Goal: Information Seeking & Learning: Check status

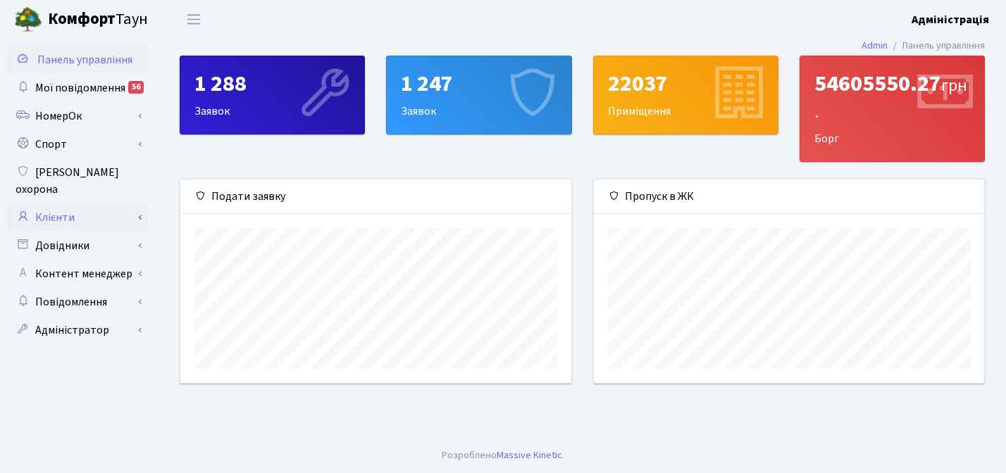
scroll to position [704125, 703938]
click at [80, 204] on link "Клієнти" at bounding box center [77, 218] width 141 height 28
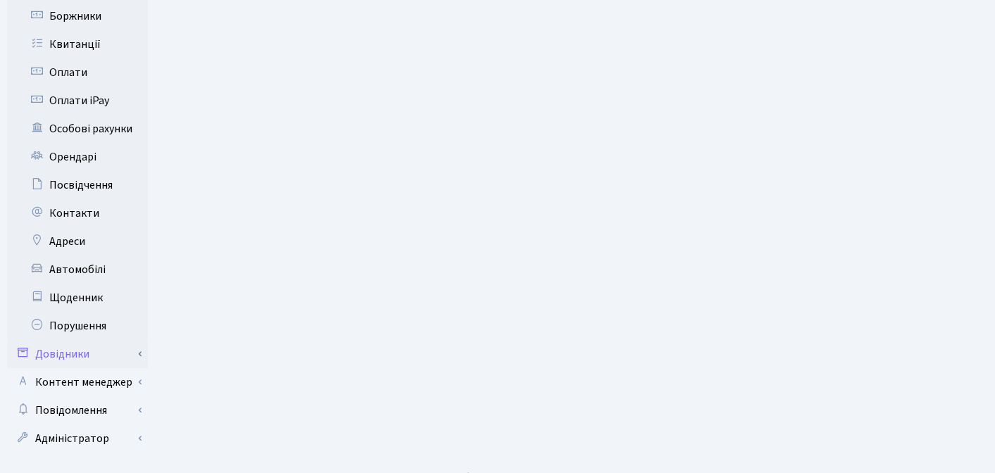
scroll to position [400, 0]
click at [85, 254] on link "Автомобілі" at bounding box center [77, 268] width 141 height 28
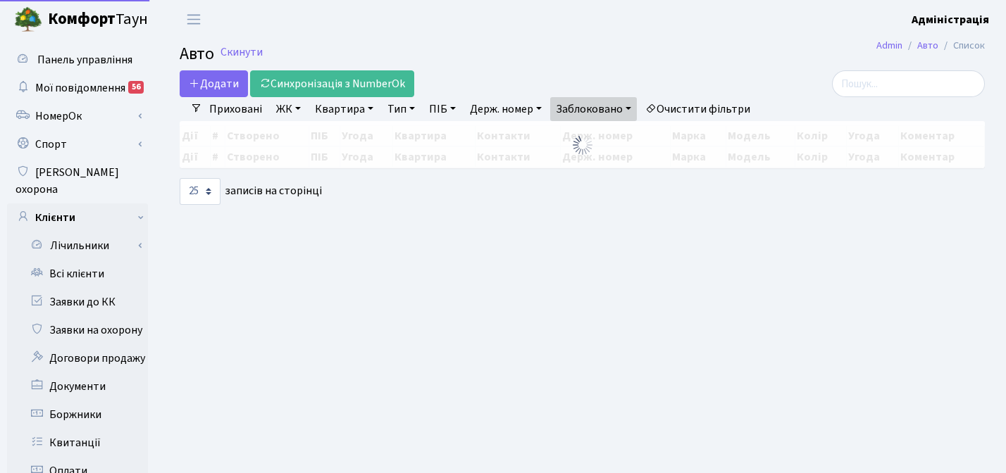
select select "25"
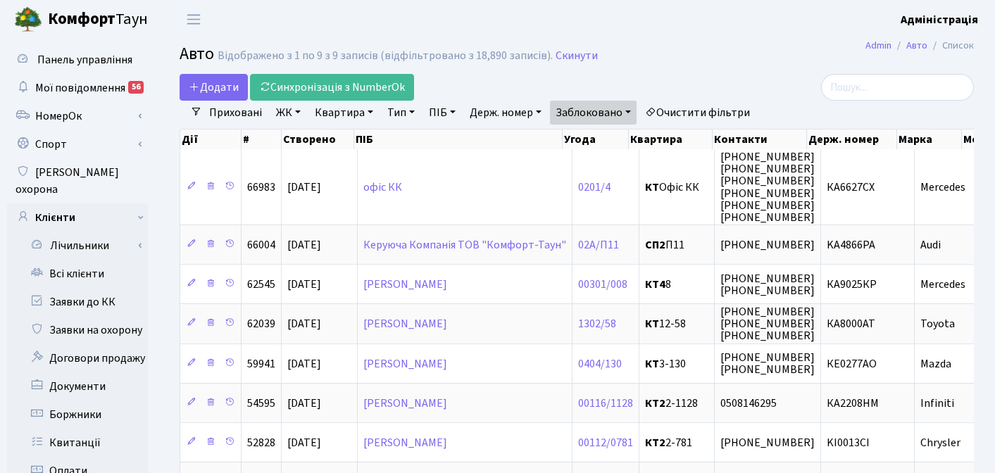
click at [466, 110] on link "Держ. номер" at bounding box center [505, 113] width 83 height 24
paste input "6627"
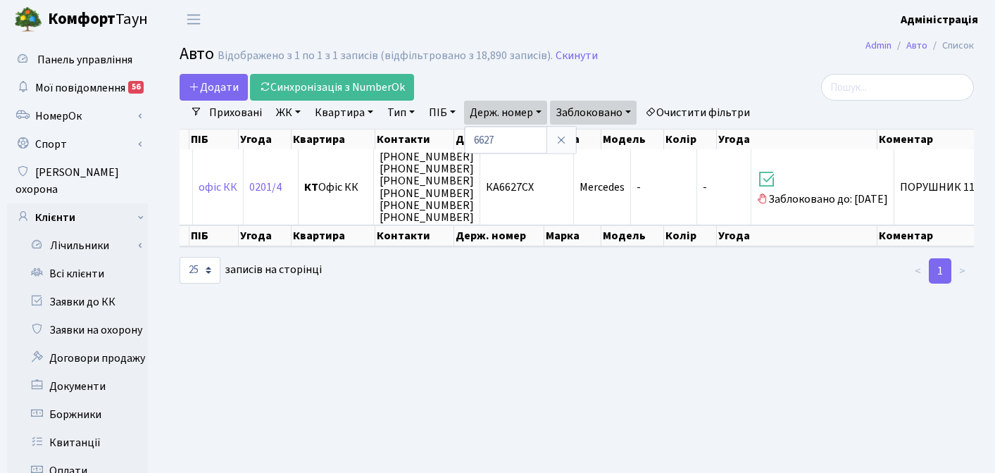
click at [637, 306] on main "Admin Авто Список Авто Відображено з 1 по 1 з 1 записів (відфільтровано з 18,89…" at bounding box center [576, 449] width 837 height 820
click at [516, 114] on link "Держ. номер" at bounding box center [505, 113] width 83 height 24
drag, startPoint x: 515, startPoint y: 137, endPoint x: 471, endPoint y: 139, distance: 43.7
click at [471, 139] on input "6627" at bounding box center [506, 140] width 82 height 27
type input "6666"
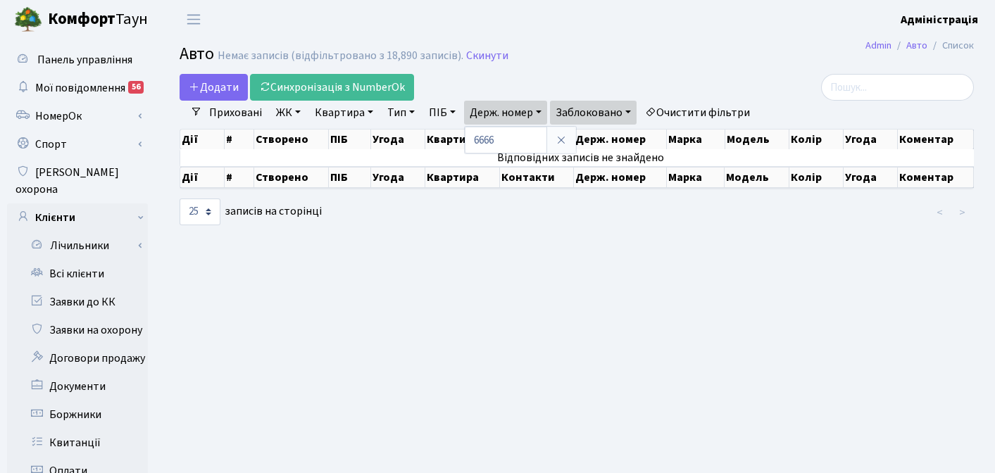
click at [628, 115] on link "Заблоковано" at bounding box center [593, 113] width 87 height 24
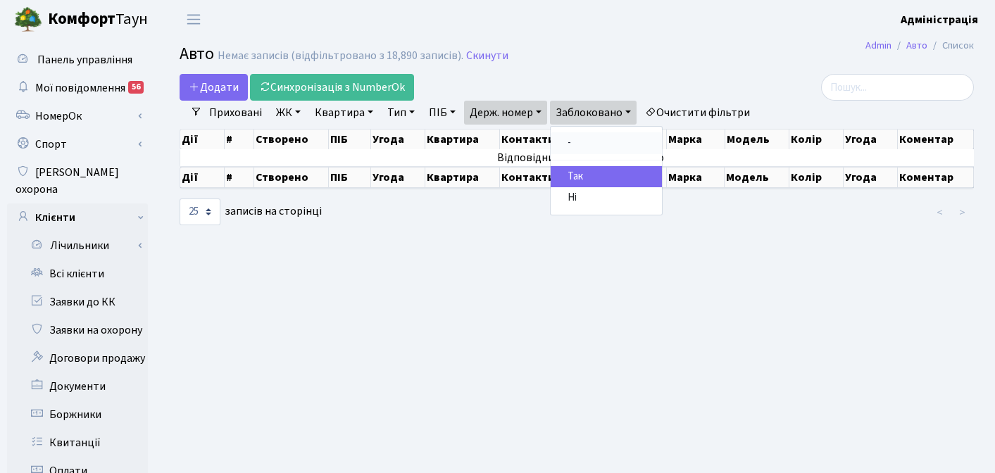
click at [576, 144] on link "-" at bounding box center [606, 143] width 111 height 22
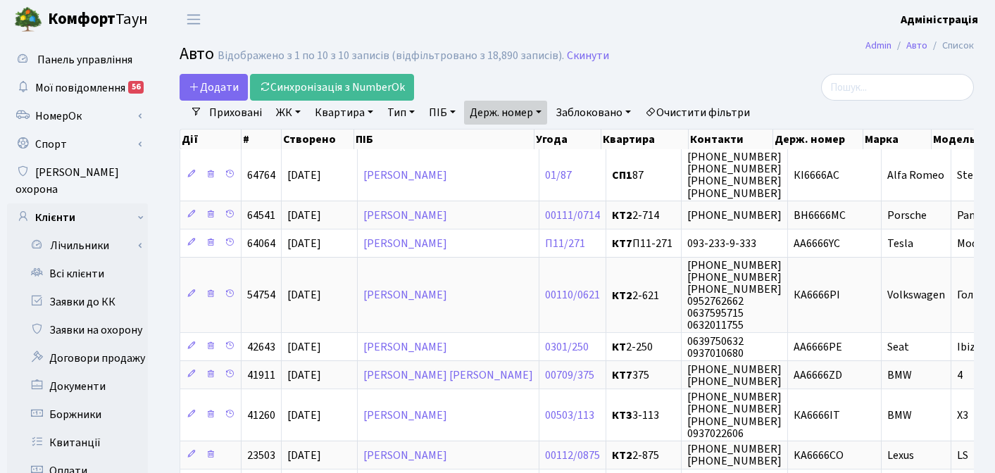
click at [687, 111] on link "Очистити фільтри" at bounding box center [698, 113] width 116 height 24
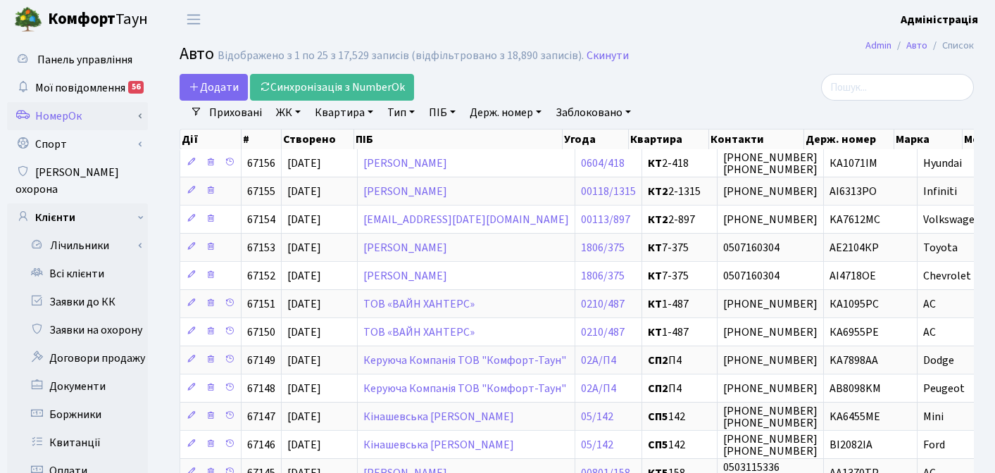
click at [65, 112] on link "НомерОк" at bounding box center [77, 116] width 141 height 28
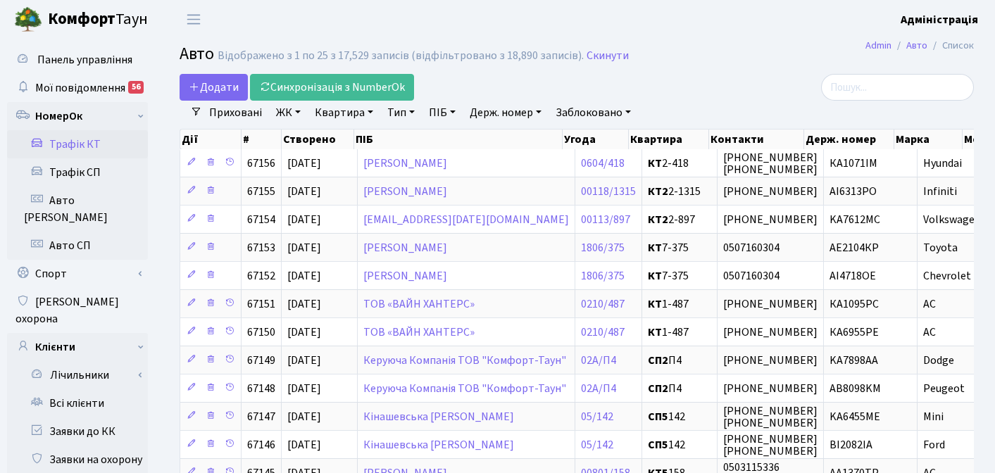
click at [71, 146] on link "Трафік КТ" at bounding box center [77, 144] width 141 height 28
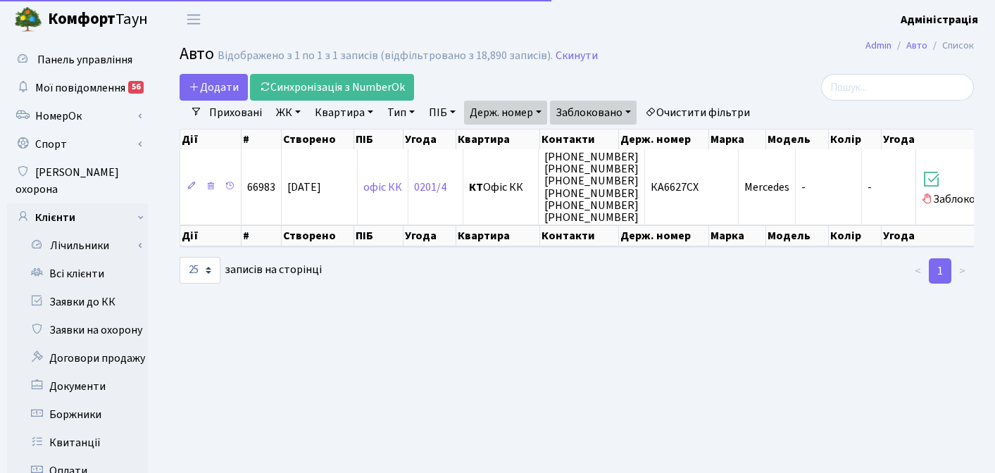
select select "25"
click at [723, 108] on link "Очистити фільтри" at bounding box center [698, 113] width 116 height 24
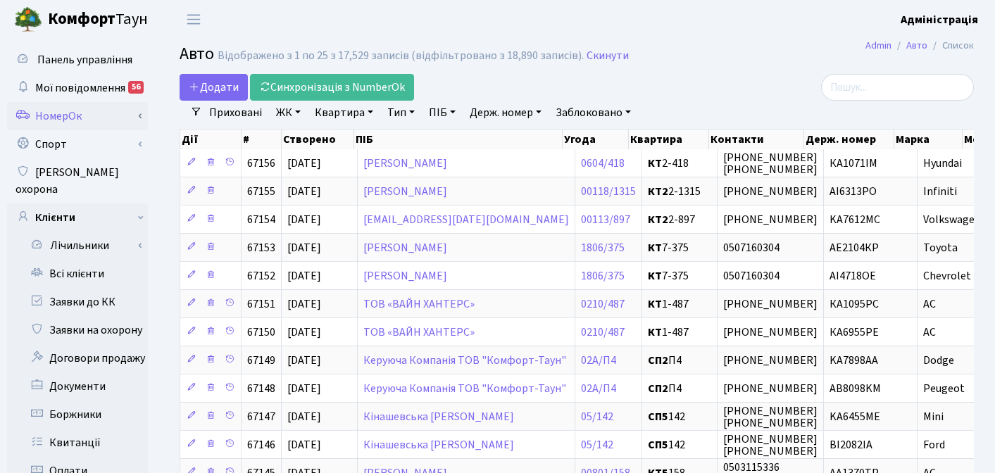
click at [61, 123] on link "НомерОк" at bounding box center [77, 116] width 141 height 28
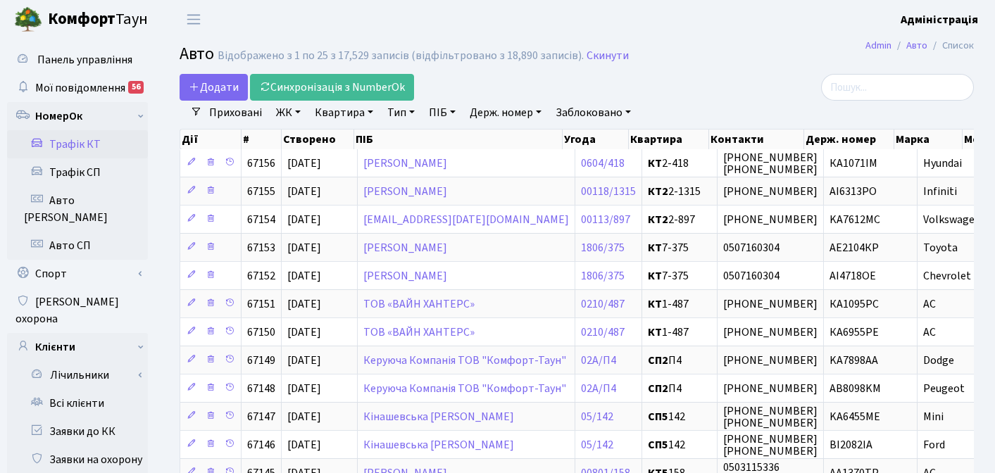
click at [75, 152] on link "Трафік КТ" at bounding box center [77, 144] width 141 height 28
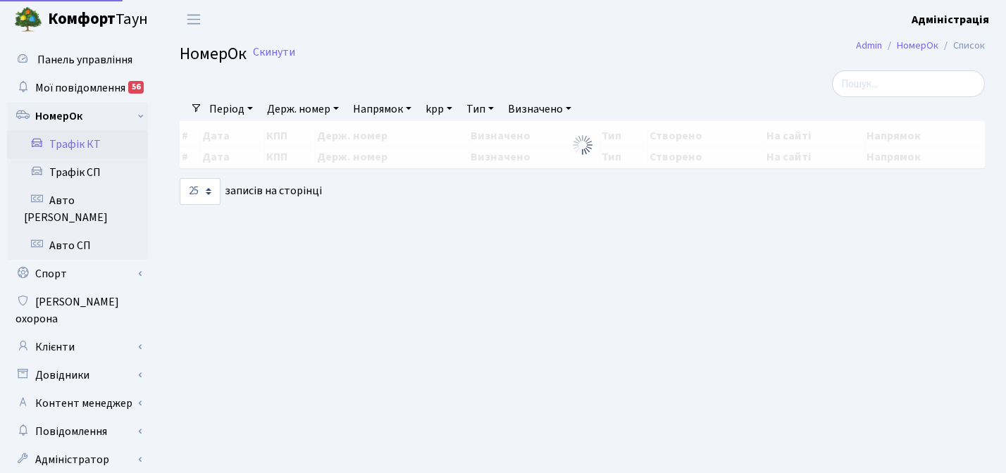
select select "25"
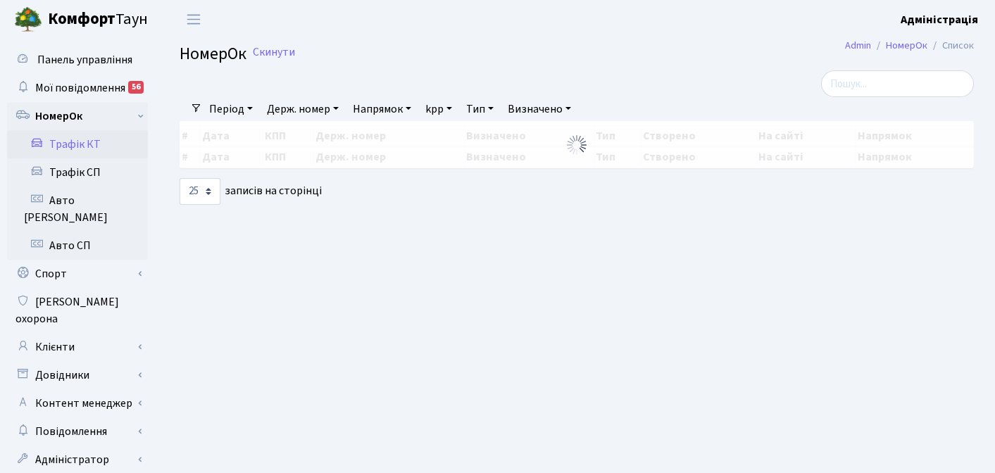
click at [269, 106] on link "Держ. номер" at bounding box center [302, 109] width 83 height 24
paste input "6627"
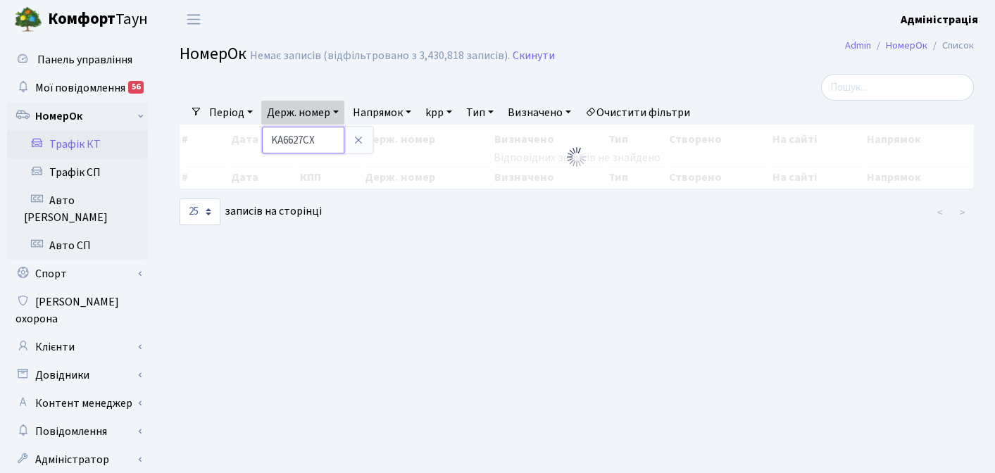
type input "KA6627CX"
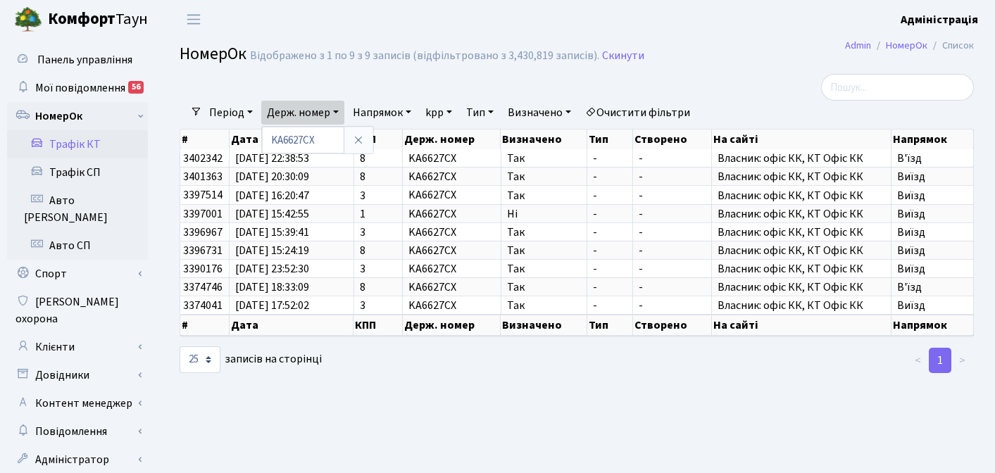
click at [665, 111] on link "Очистити фільтри" at bounding box center [638, 113] width 116 height 24
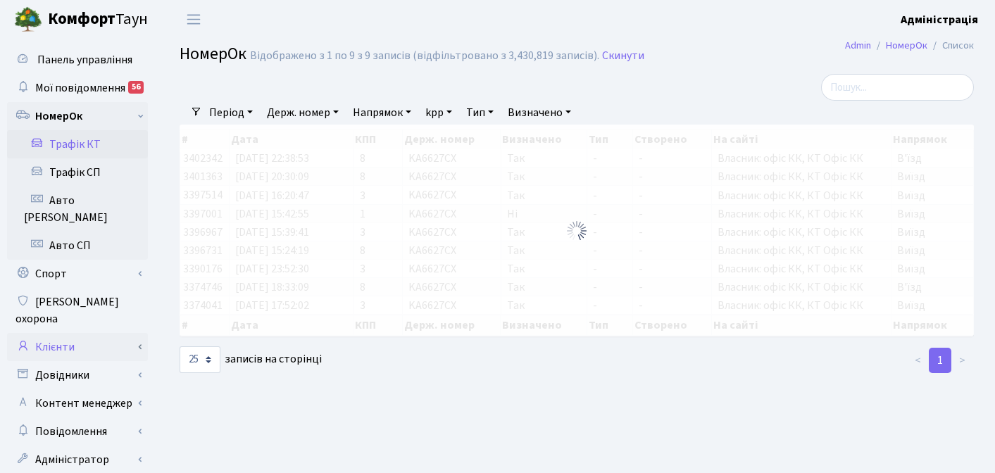
click at [63, 333] on link "Клієнти" at bounding box center [77, 347] width 141 height 28
click at [95, 389] on link "Всі клієнти" at bounding box center [77, 403] width 141 height 28
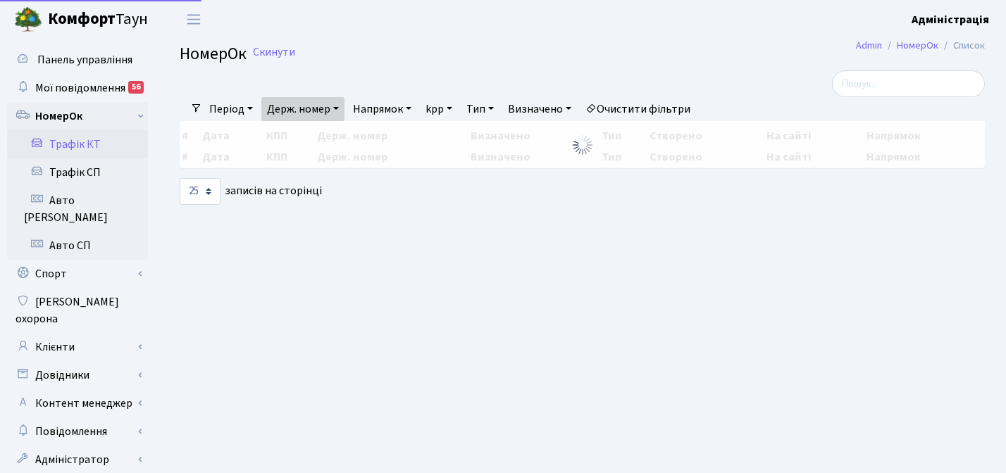
select select "25"
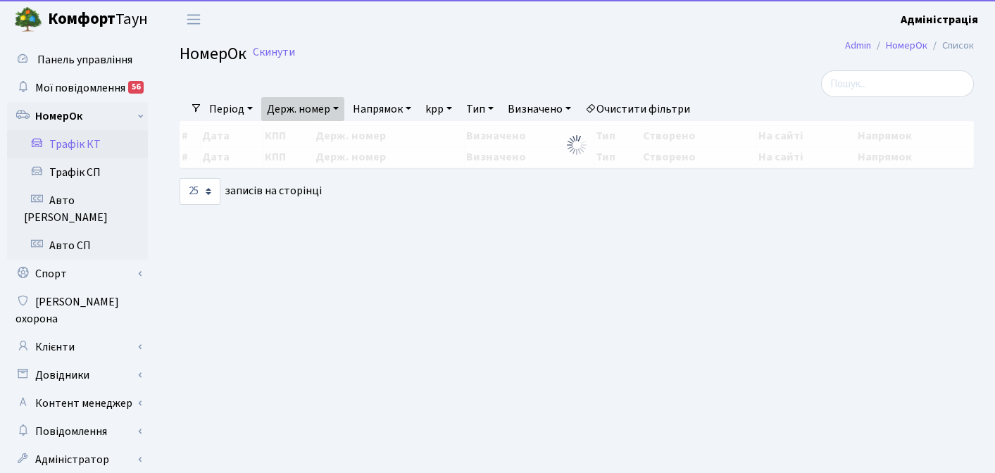
click at [333, 107] on link "Держ. номер" at bounding box center [302, 109] width 83 height 24
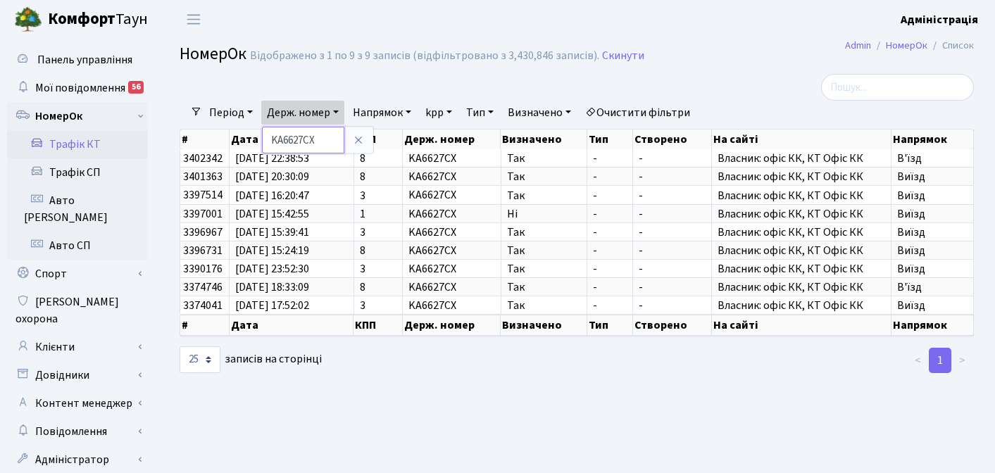
drag, startPoint x: 318, startPoint y: 132, endPoint x: 338, endPoint y: 141, distance: 21.5
click at [338, 141] on input "KA6627CX" at bounding box center [303, 140] width 82 height 27
type input "Ф"
type input "AO6666XX"
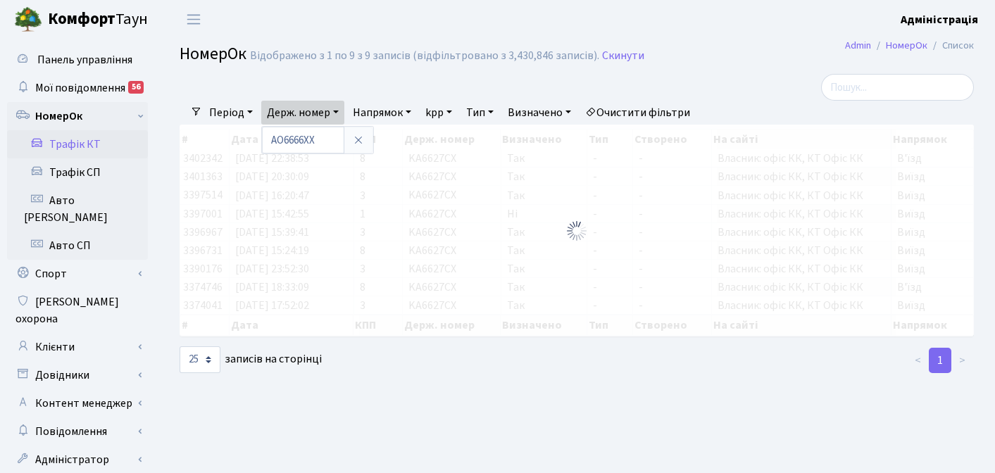
click at [600, 405] on main "Admin НомерОк Список НомерОк Відображено з 1 по 9 з 9 записів (відфільтровано з…" at bounding box center [576, 260] width 837 height 442
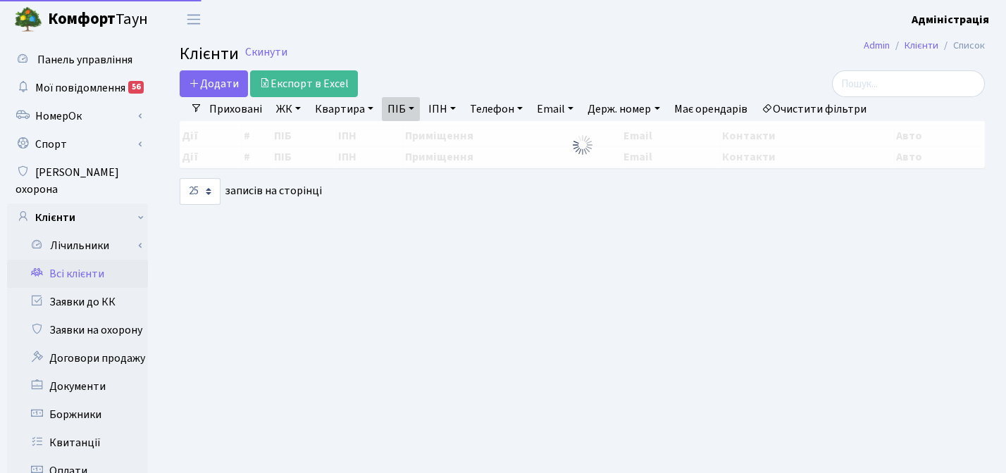
select select "25"
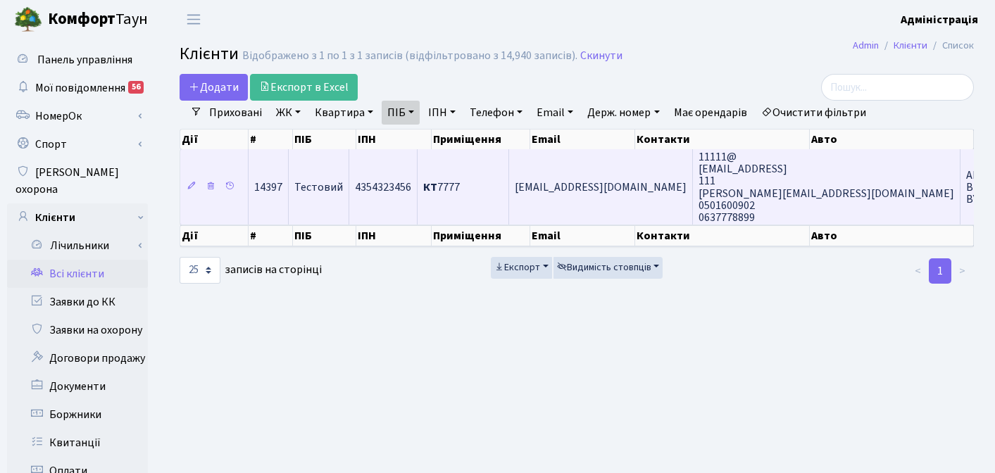
click at [560, 197] on td "[EMAIL_ADDRESS][DOMAIN_NAME]" at bounding box center [601, 186] width 184 height 75
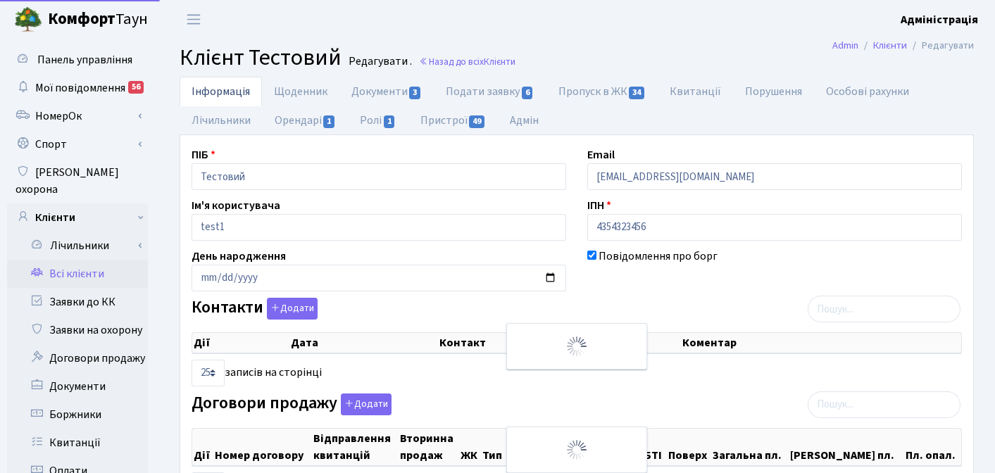
select select "25"
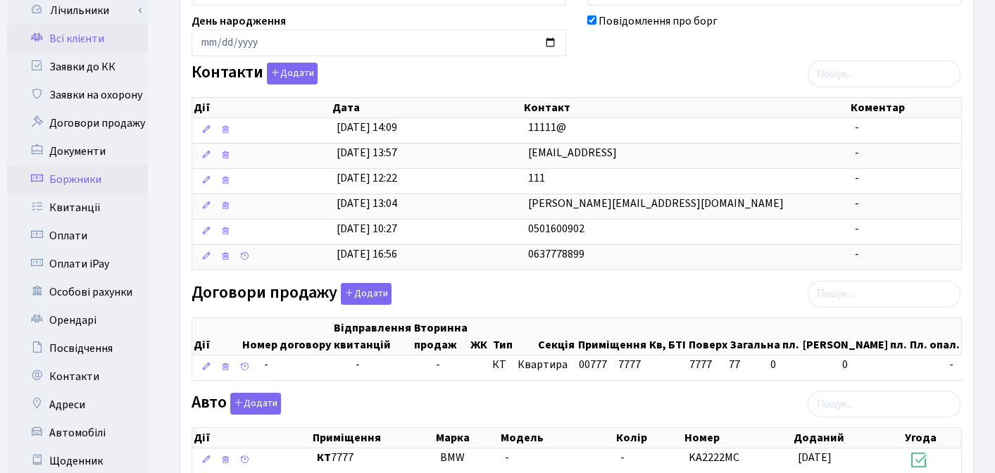
scroll to position [238, 0]
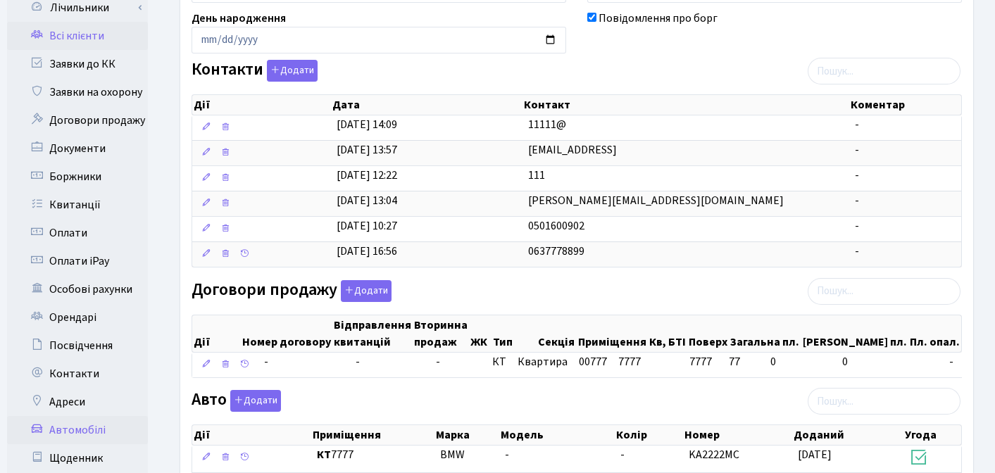
click at [77, 420] on link "Автомобілі" at bounding box center [77, 430] width 141 height 28
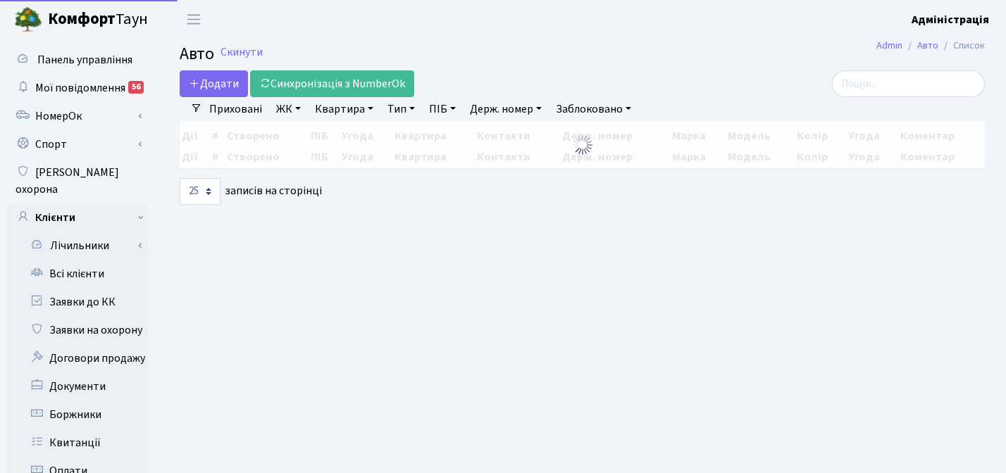
select select "25"
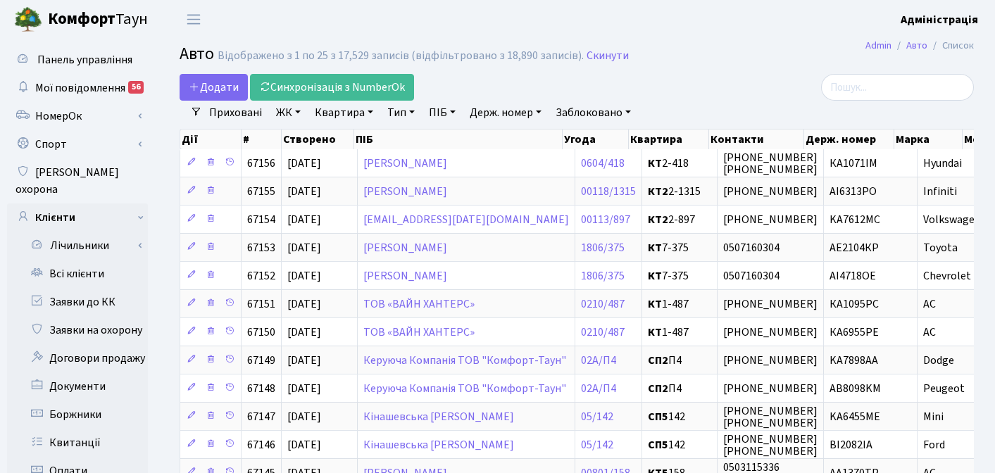
click at [501, 112] on link "Держ. номер" at bounding box center [505, 113] width 83 height 24
paste input "КА6627СХ"
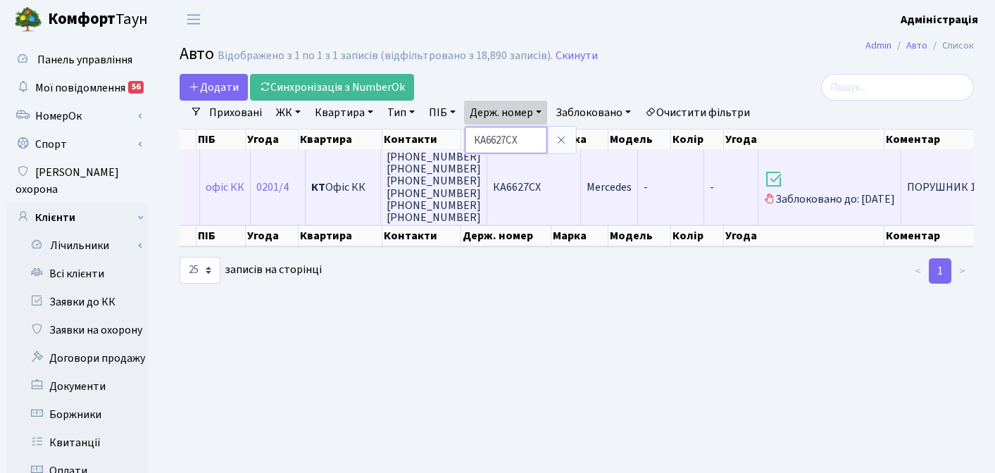
scroll to position [0, 166]
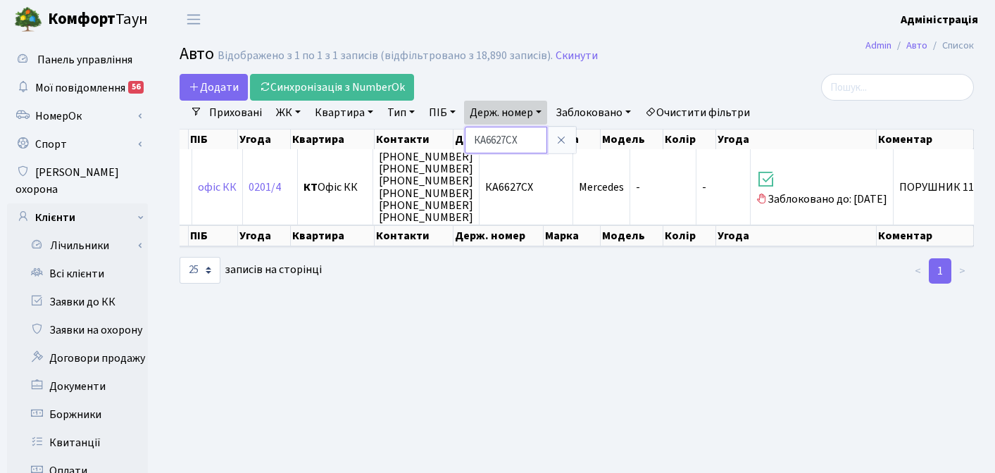
drag, startPoint x: 528, startPoint y: 139, endPoint x: 467, endPoint y: 134, distance: 60.8
click at [467, 134] on input "КА6627СХ" at bounding box center [506, 140] width 82 height 27
type input "8000"
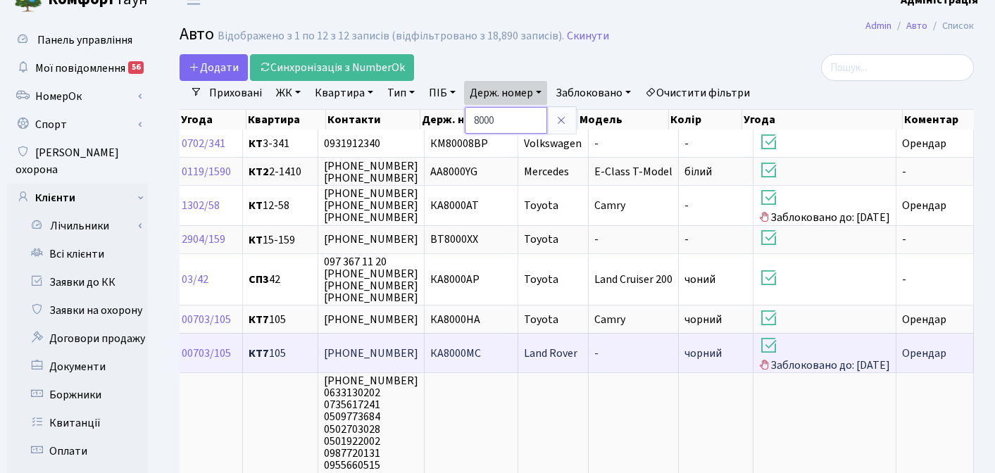
scroll to position [0, 347]
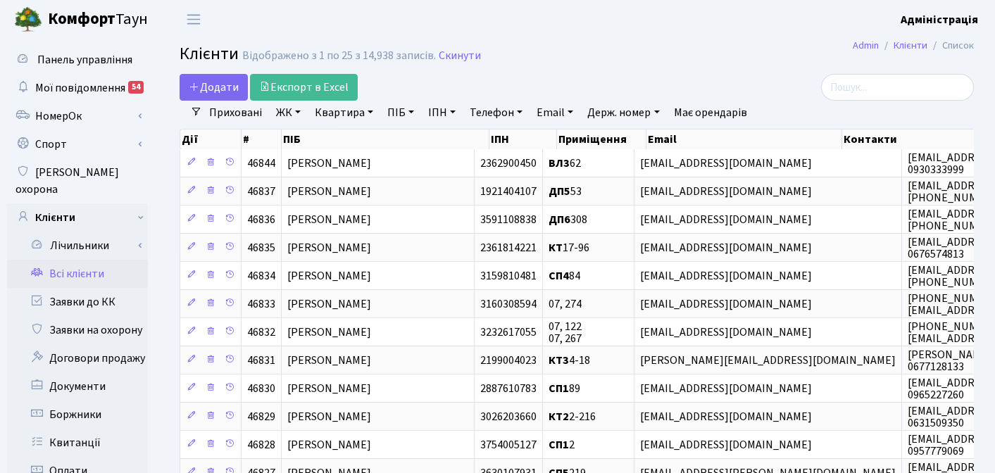
select select "25"
click at [80, 429] on link "Квитанції" at bounding box center [77, 443] width 141 height 28
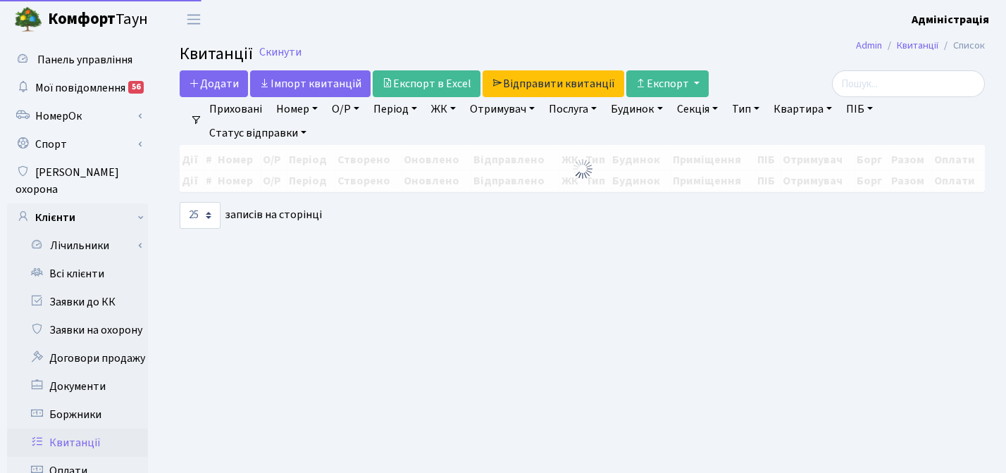
select select "25"
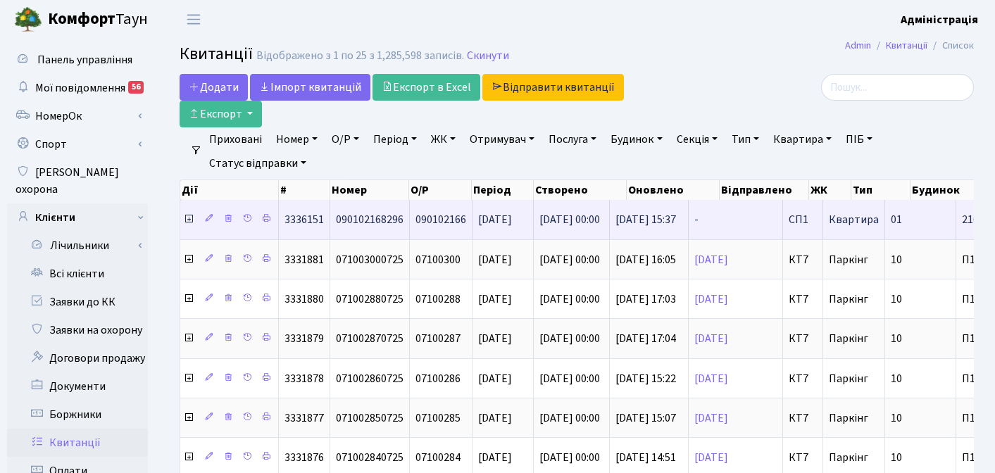
click at [188, 213] on icon at bounding box center [188, 218] width 11 height 11
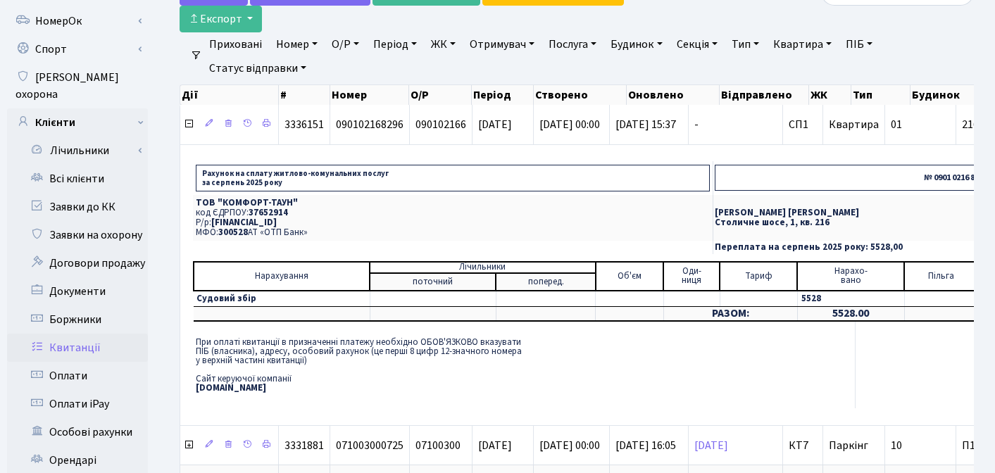
scroll to position [96, 0]
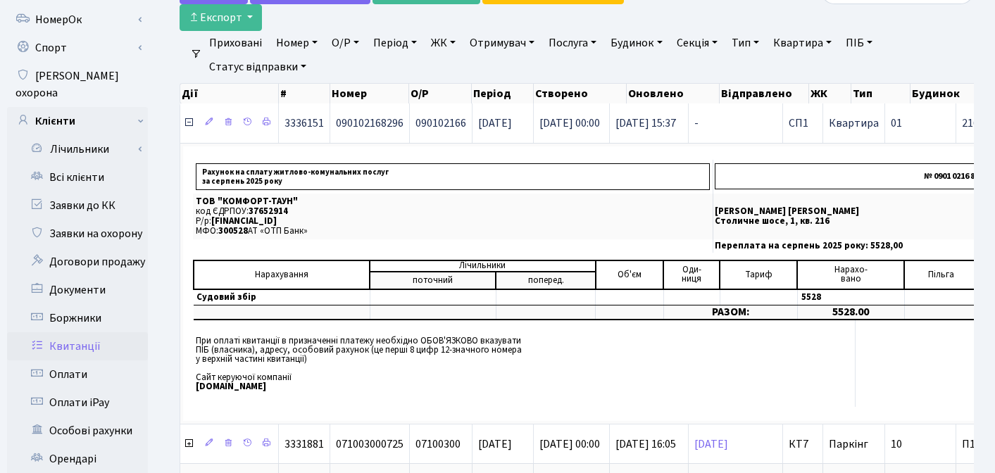
click at [187, 117] on icon at bounding box center [188, 122] width 11 height 11
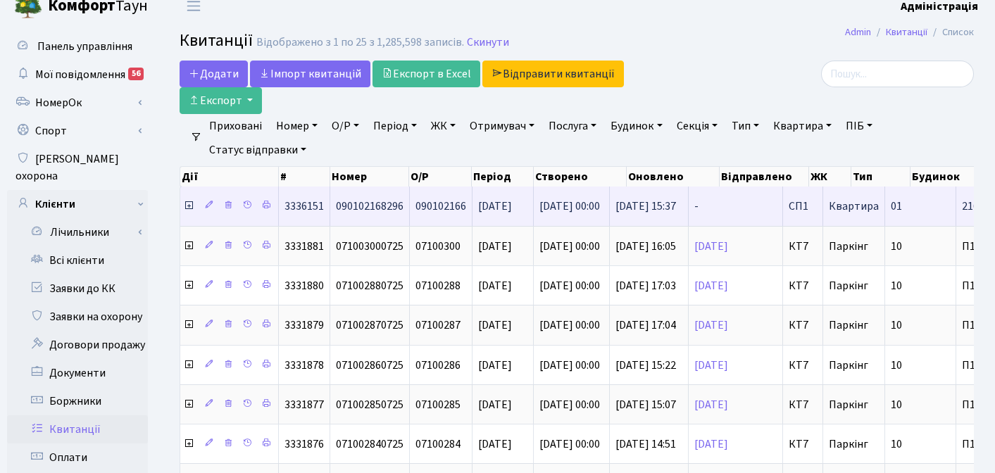
scroll to position [0, 0]
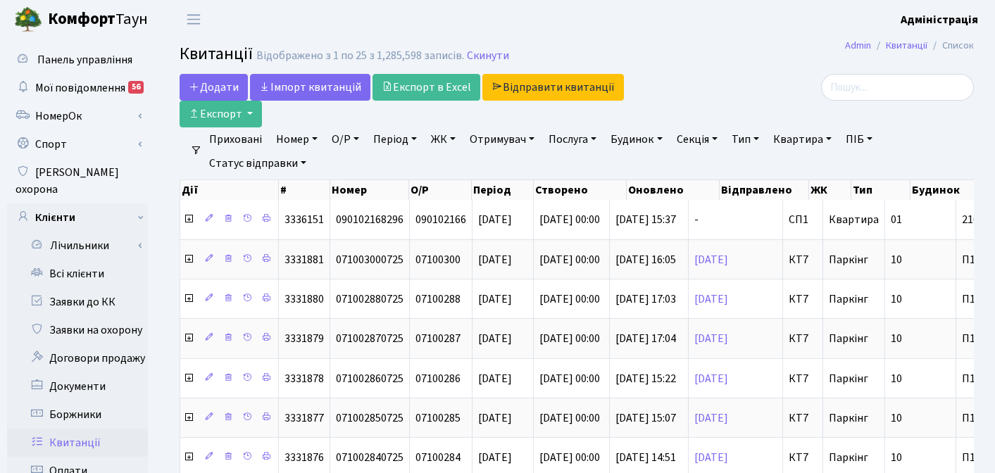
click at [804, 127] on link "Квартира" at bounding box center [803, 139] width 70 height 24
type input "1-64"
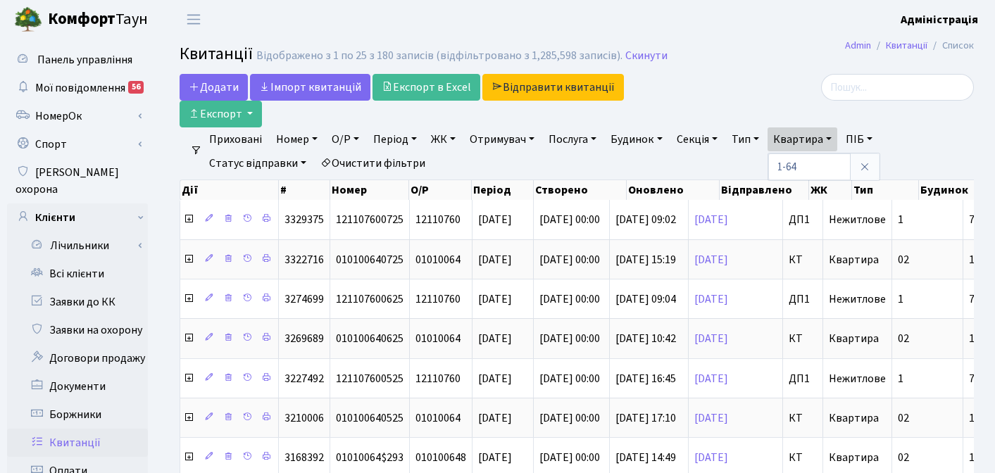
click at [435, 127] on link "ЖК" at bounding box center [443, 139] width 36 height 24
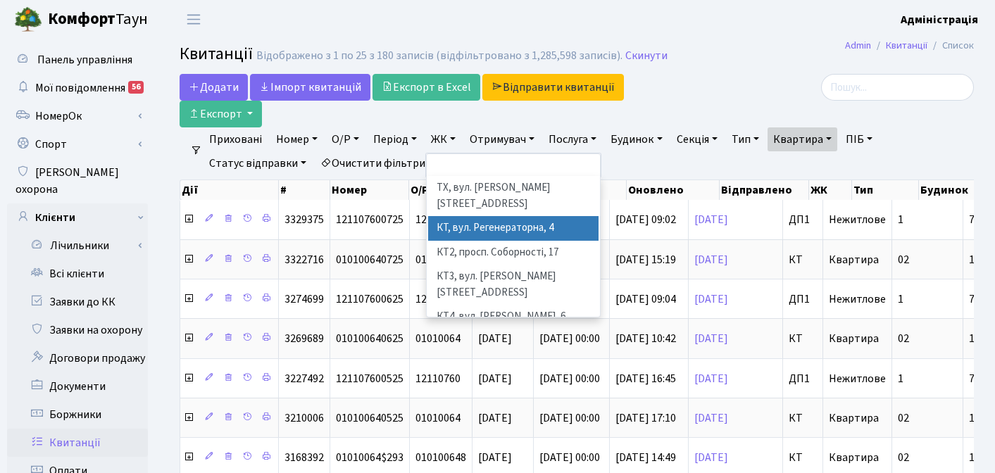
click at [449, 216] on li "КТ, вул. Регенераторна, 4" at bounding box center [513, 228] width 170 height 25
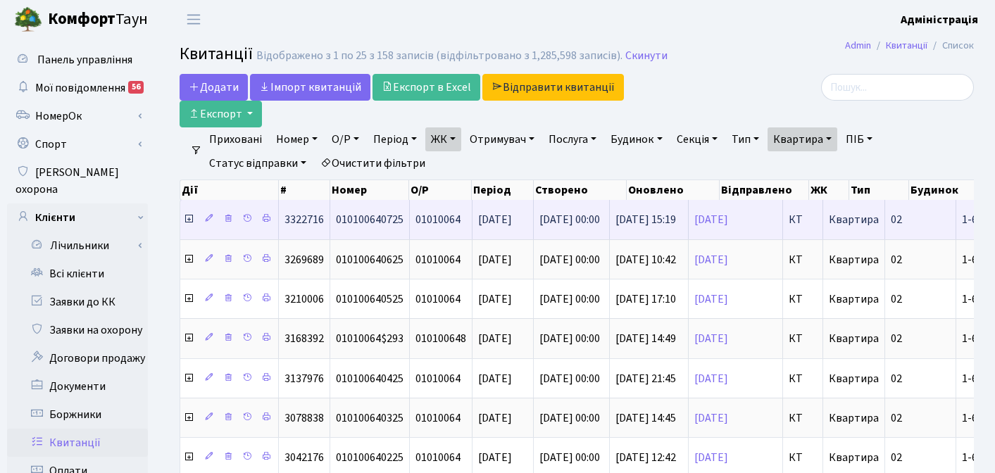
click at [187, 213] on icon at bounding box center [188, 218] width 11 height 11
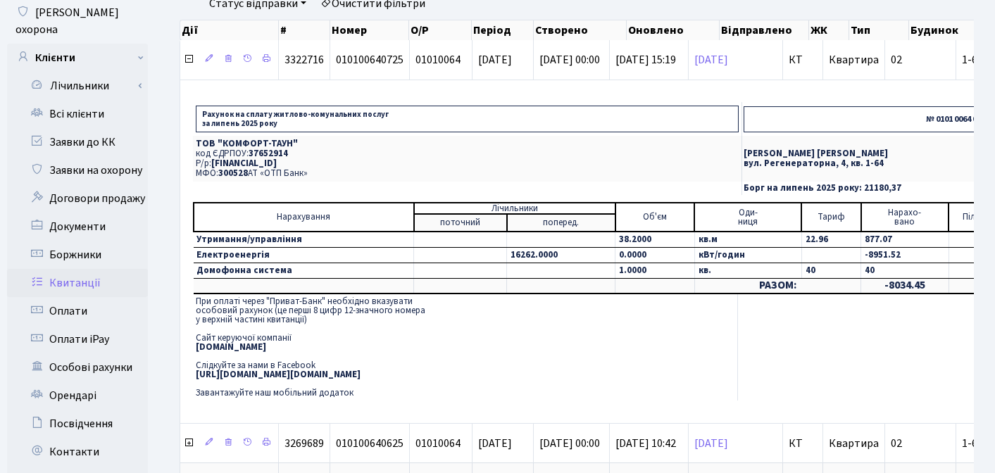
scroll to position [164, 0]
